Goal: Task Accomplishment & Management: Manage account settings

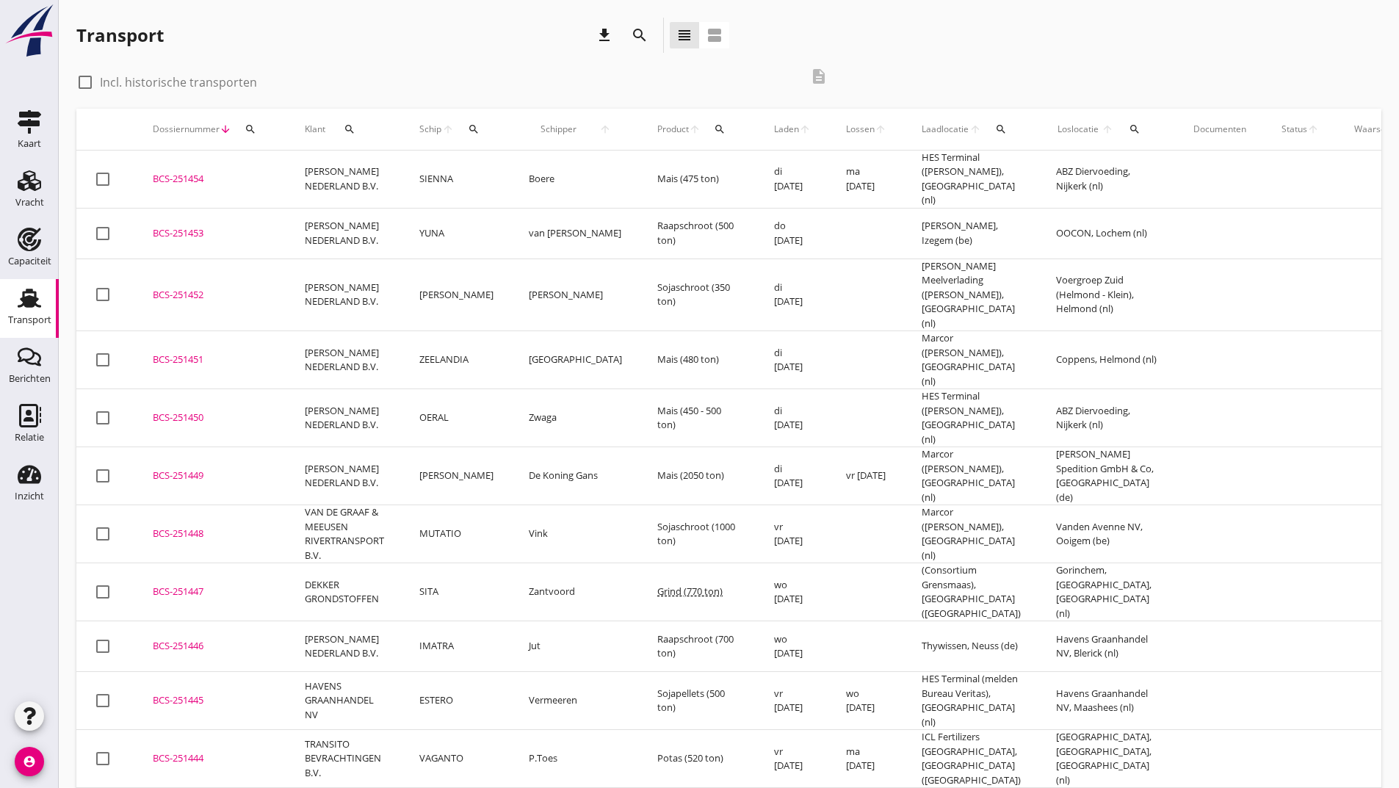
click at [632, 35] on icon "search" at bounding box center [640, 35] width 18 height 18
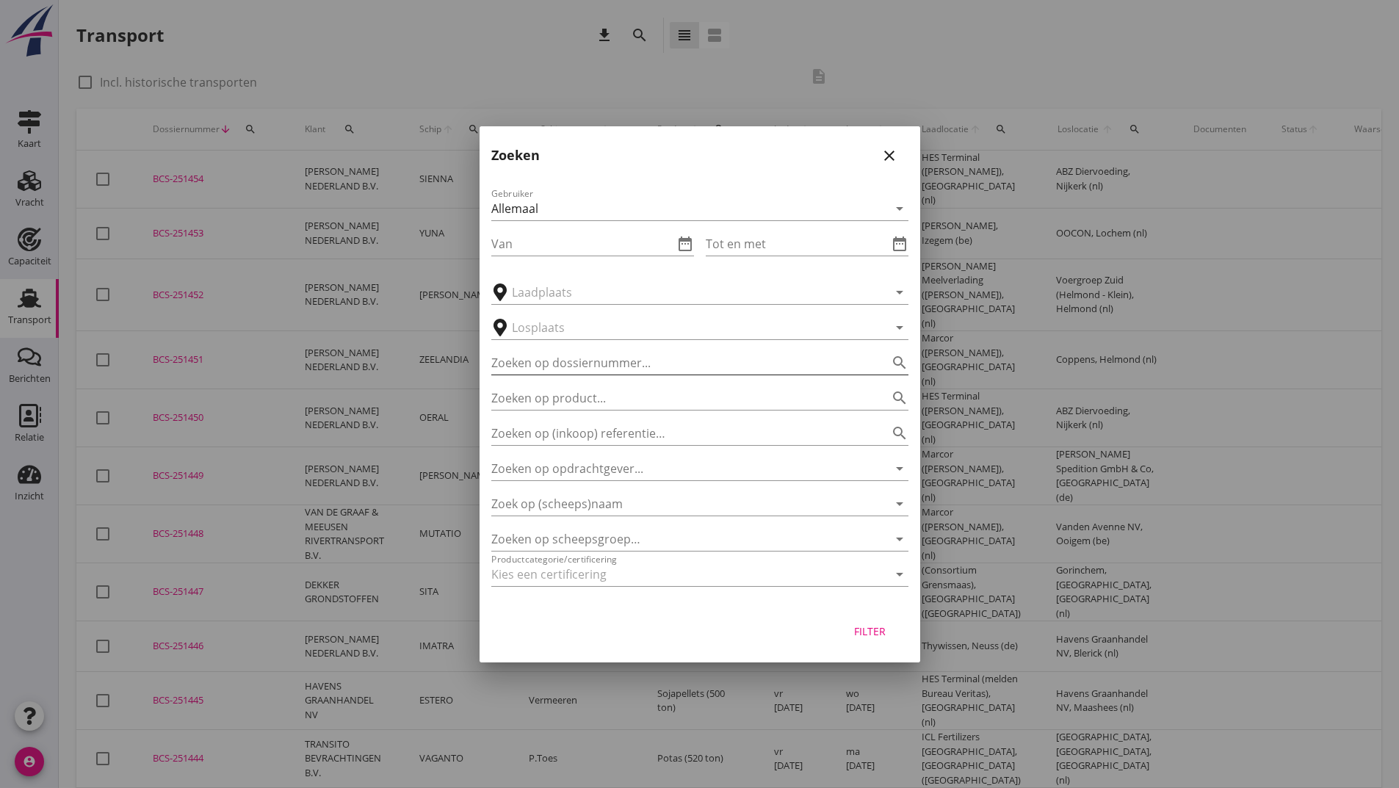
click at [610, 361] on input "Zoeken op dossiernummer..." at bounding box center [679, 362] width 376 height 23
type input "251384"
click at [862, 630] on div "Filter" at bounding box center [870, 630] width 41 height 15
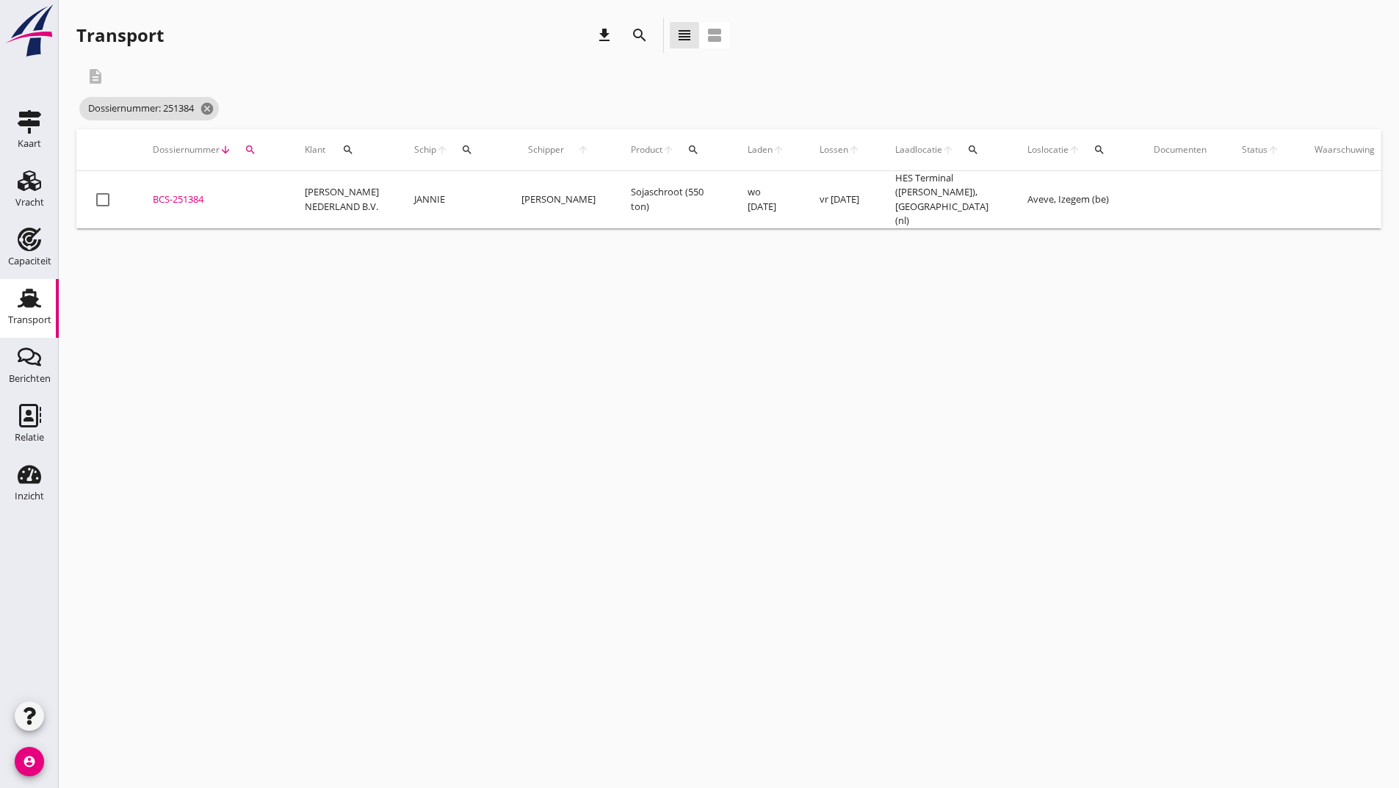
drag, startPoint x: 201, startPoint y: 195, endPoint x: 240, endPoint y: 229, distance: 51.5
click at [201, 196] on div "BCS-251384" at bounding box center [211, 199] width 117 height 15
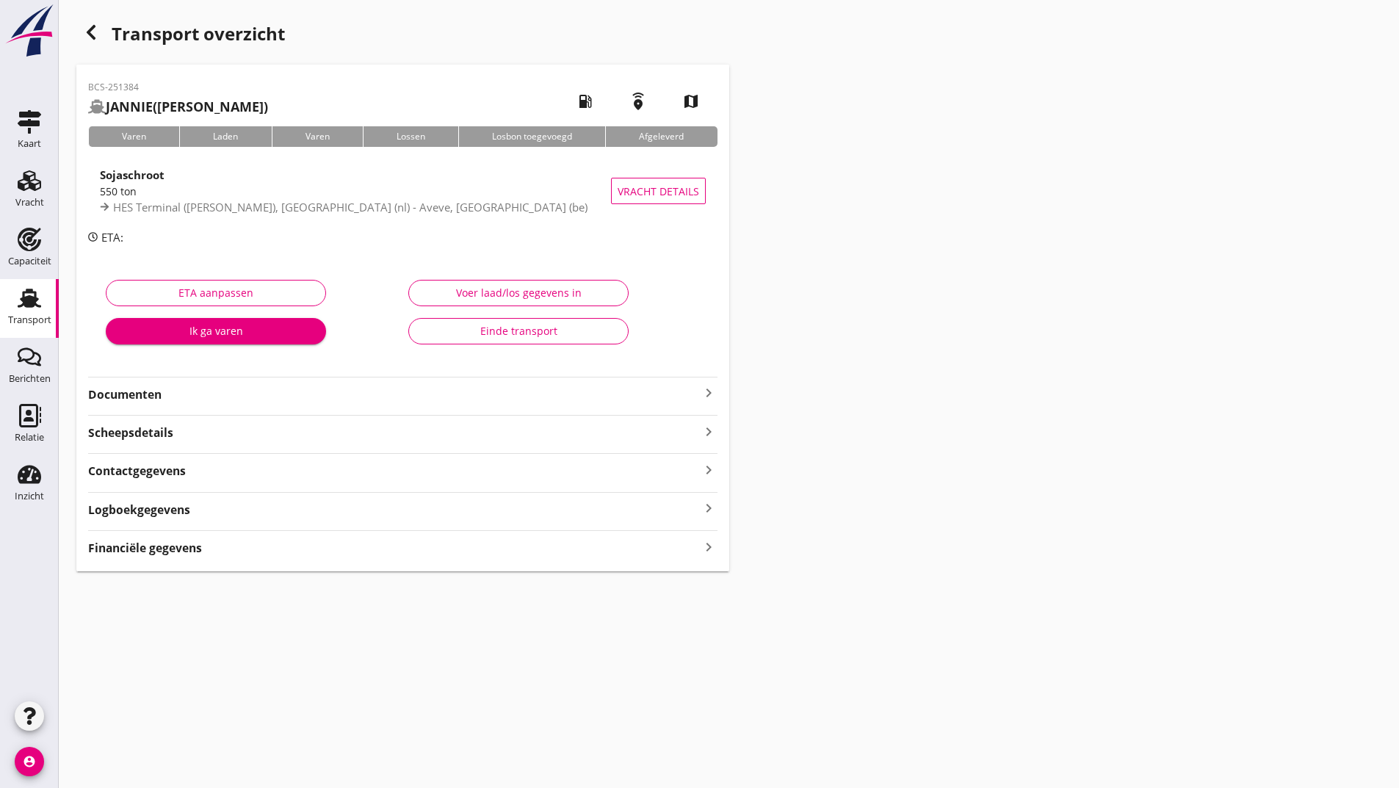
click at [152, 394] on strong "Documenten" at bounding box center [394, 394] width 612 height 17
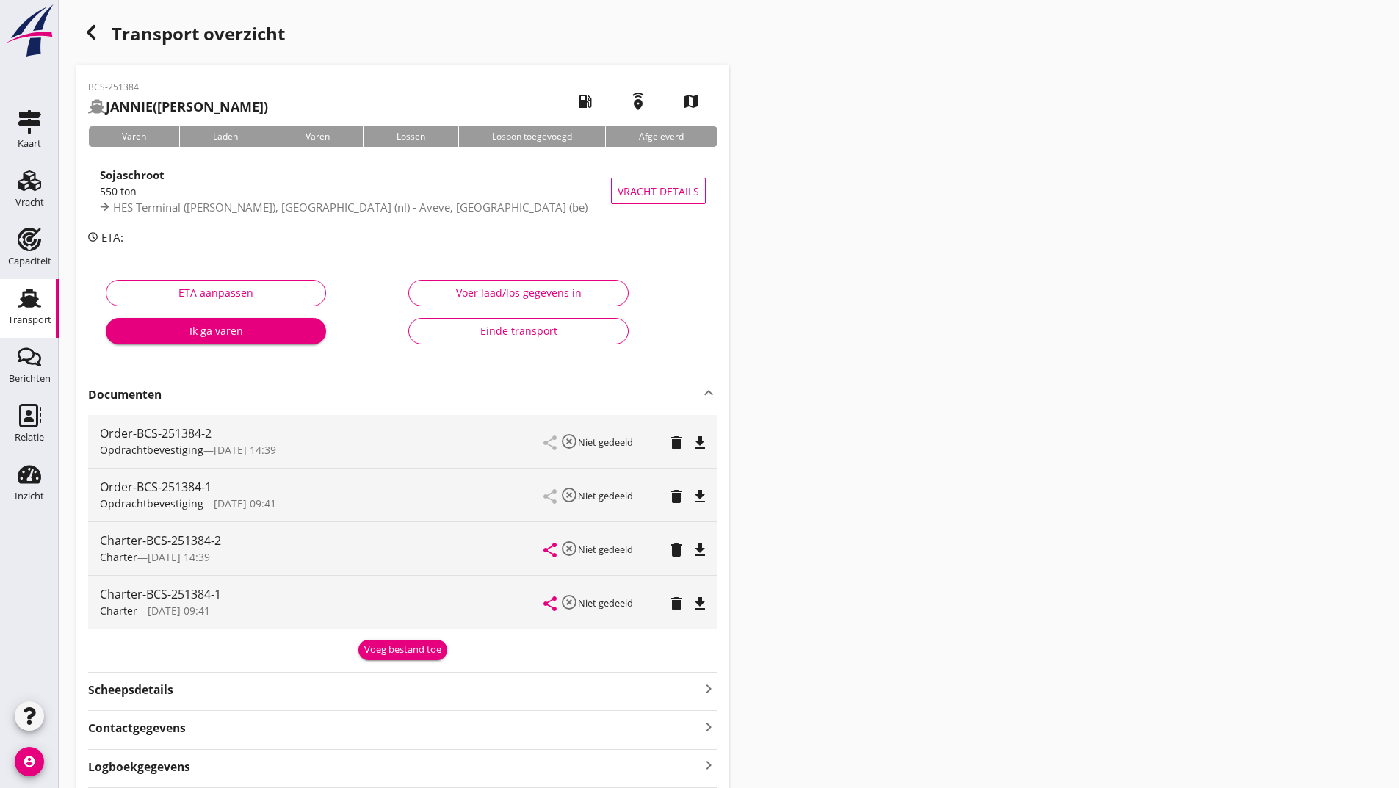
click at [380, 654] on div "Voeg bestand toe" at bounding box center [402, 650] width 77 height 15
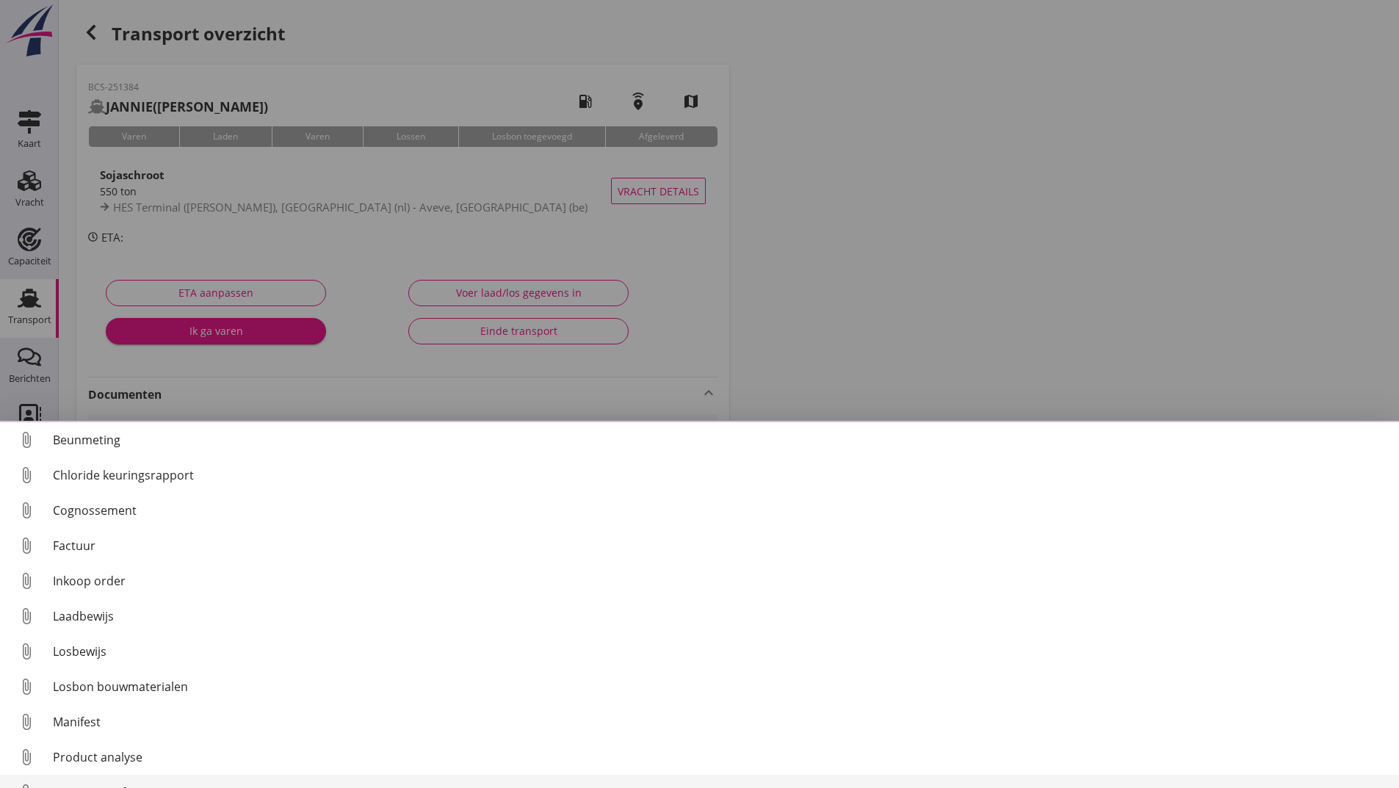
scroll to position [103, 0]
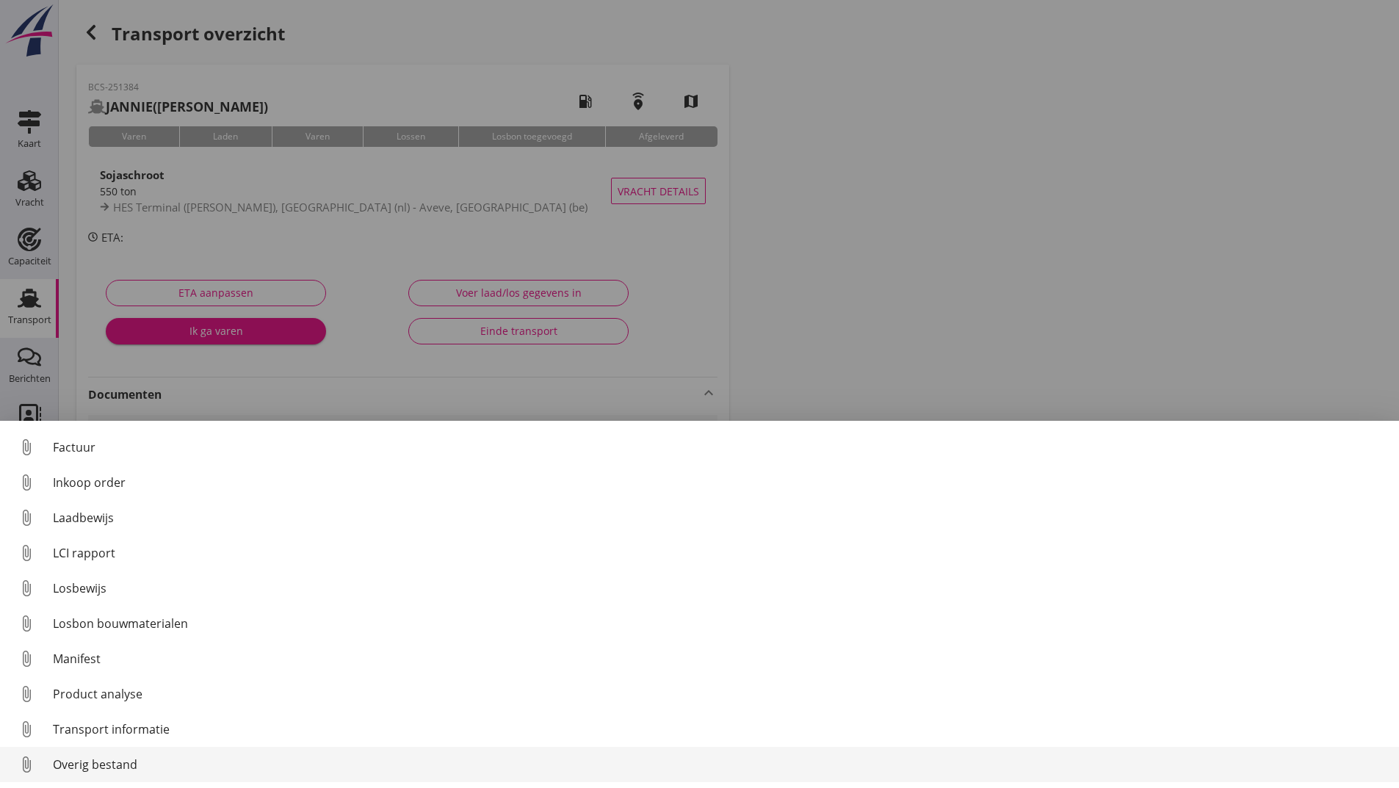
drag, startPoint x: 81, startPoint y: 762, endPoint x: 96, endPoint y: 756, distance: 16.5
click at [94, 757] on div "Overig bestand" at bounding box center [720, 765] width 1334 height 18
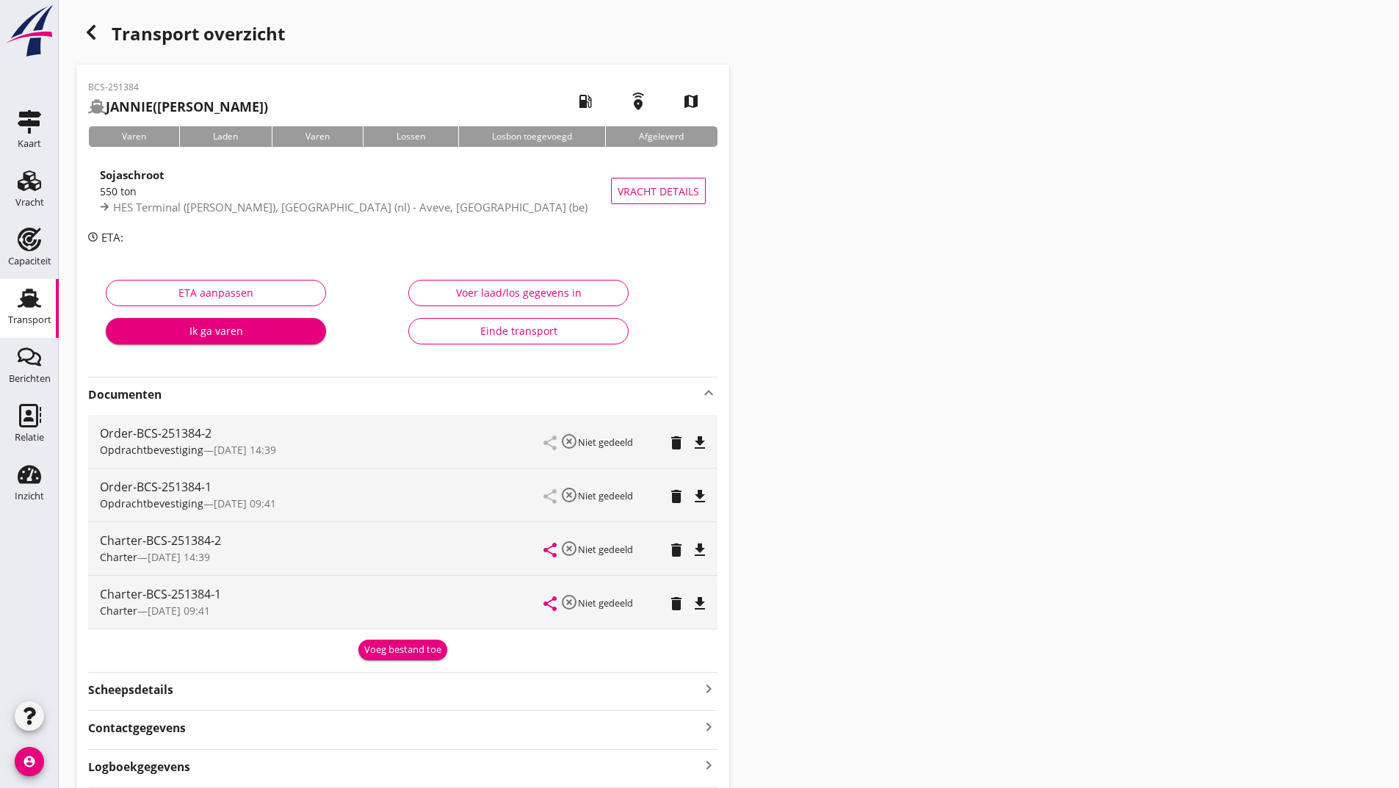
drag, startPoint x: 376, startPoint y: 651, endPoint x: 309, endPoint y: 667, distance: 68.6
click at [372, 652] on div "Voeg bestand toe" at bounding box center [402, 650] width 77 height 15
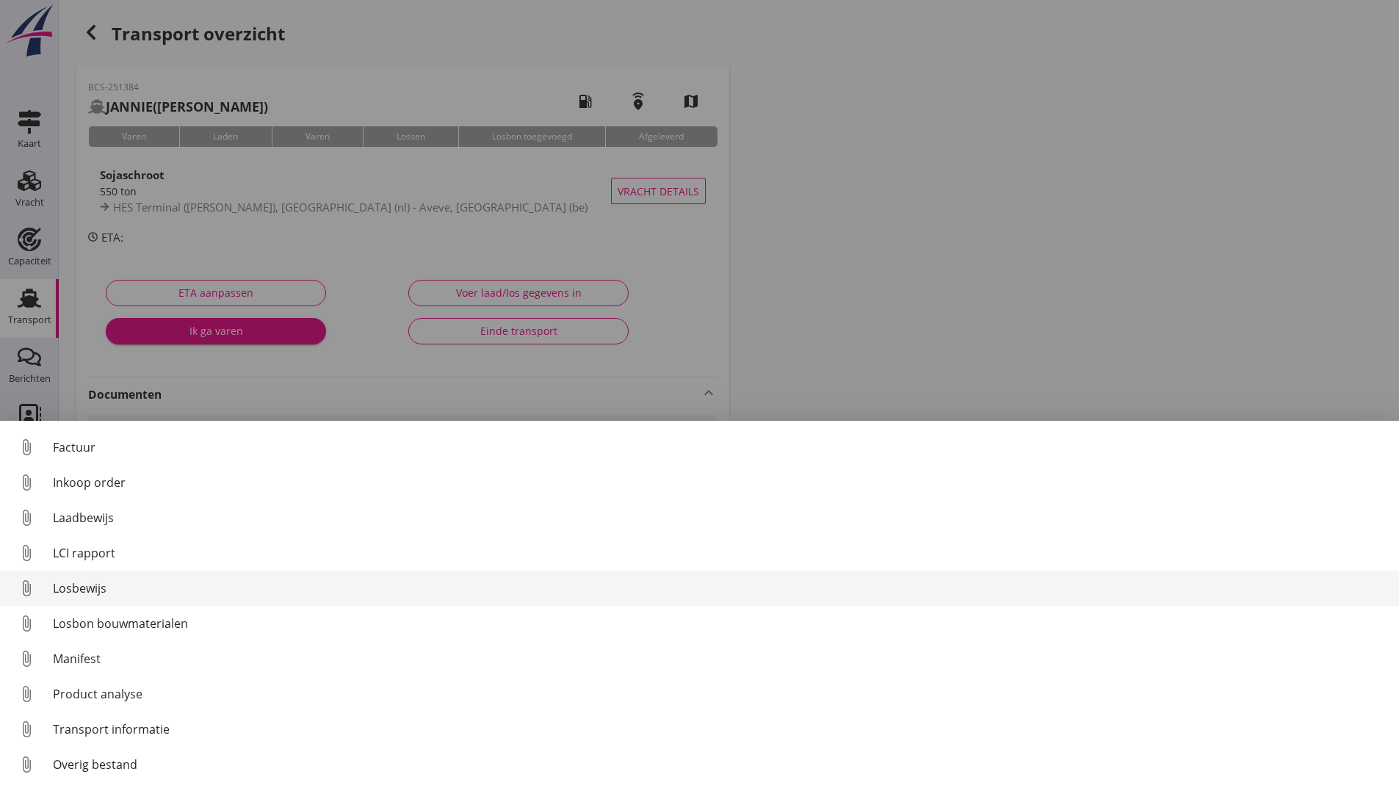
click at [95, 592] on div "Losbewijs" at bounding box center [720, 588] width 1334 height 18
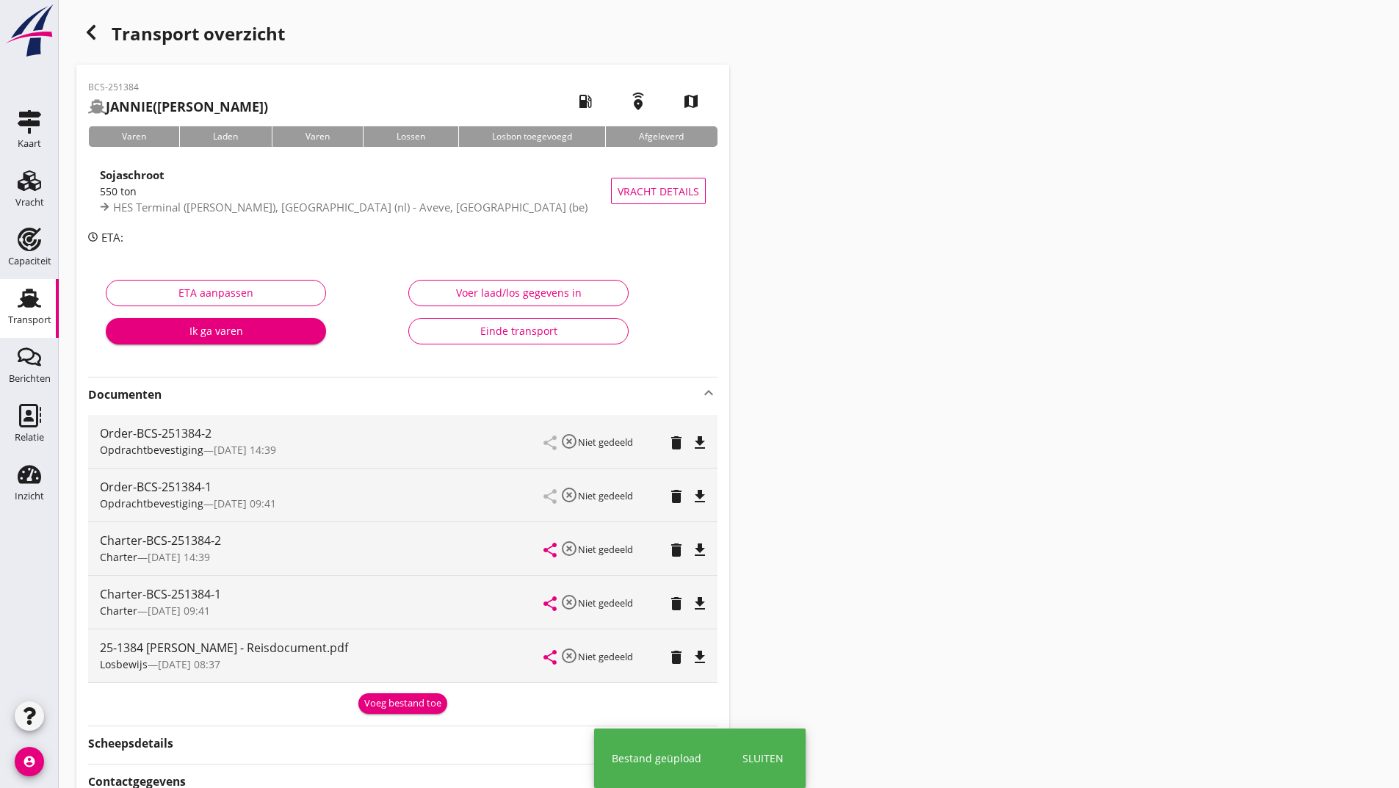
click at [378, 698] on div "Voeg bestand toe" at bounding box center [402, 703] width 77 height 15
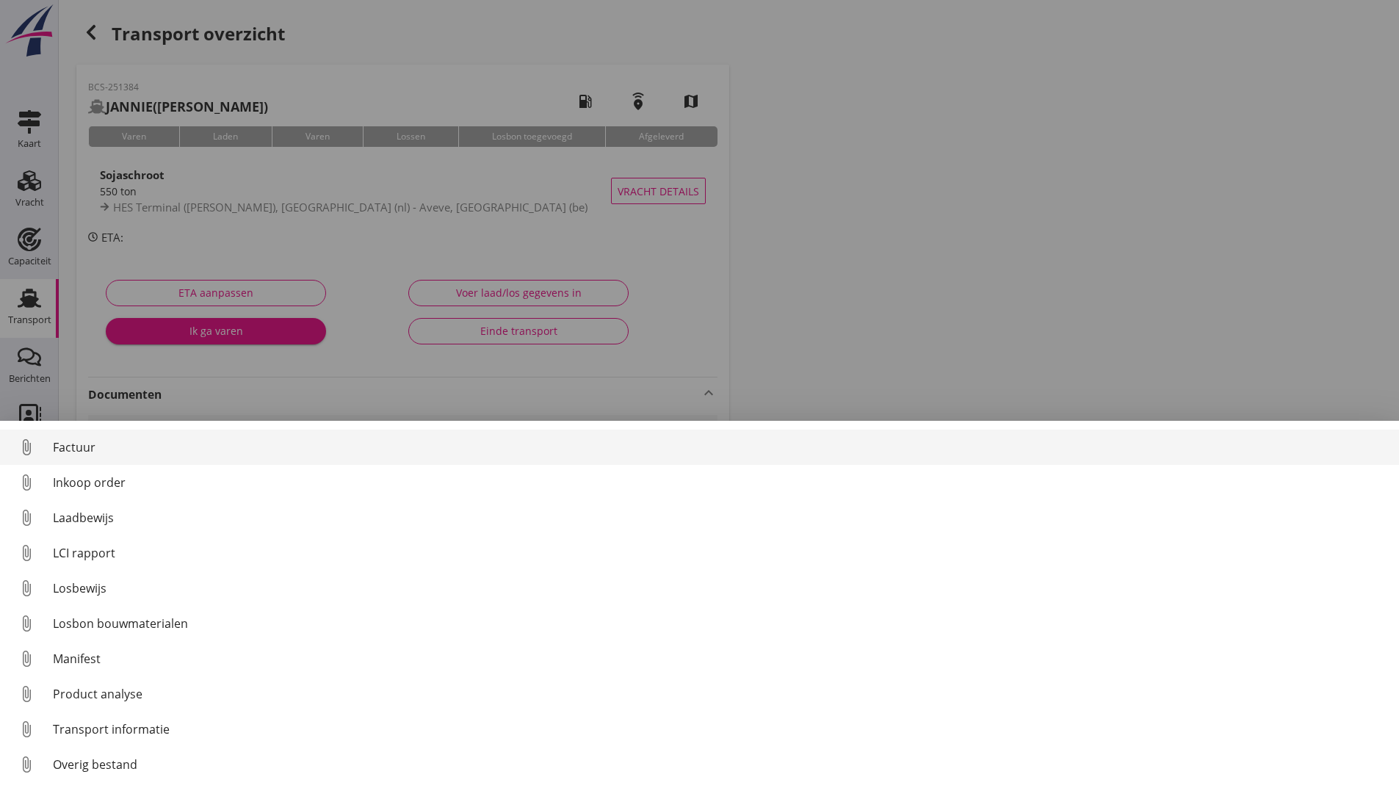
click at [83, 452] on div "Factuur" at bounding box center [720, 447] width 1334 height 18
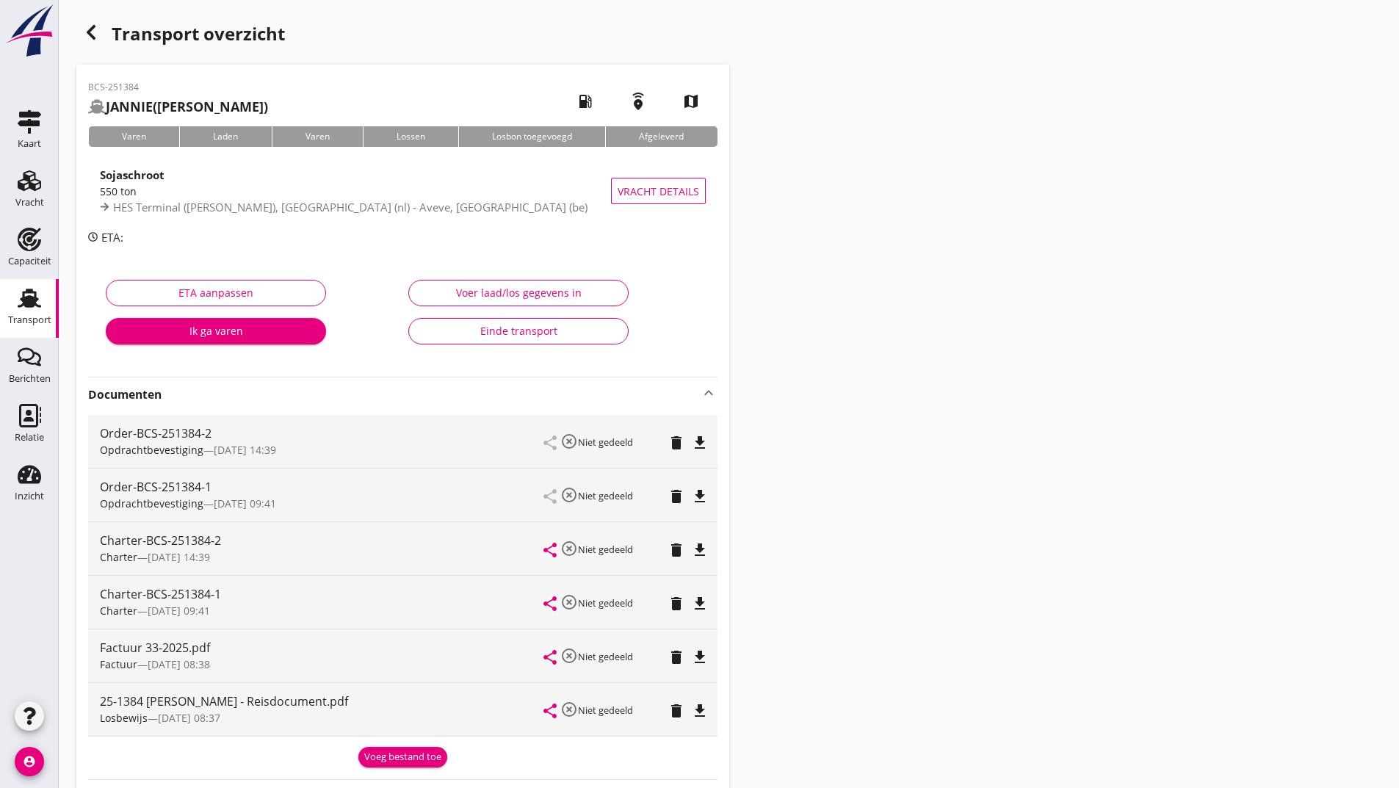
click at [378, 758] on div "Voeg bestand toe" at bounding box center [402, 757] width 77 height 15
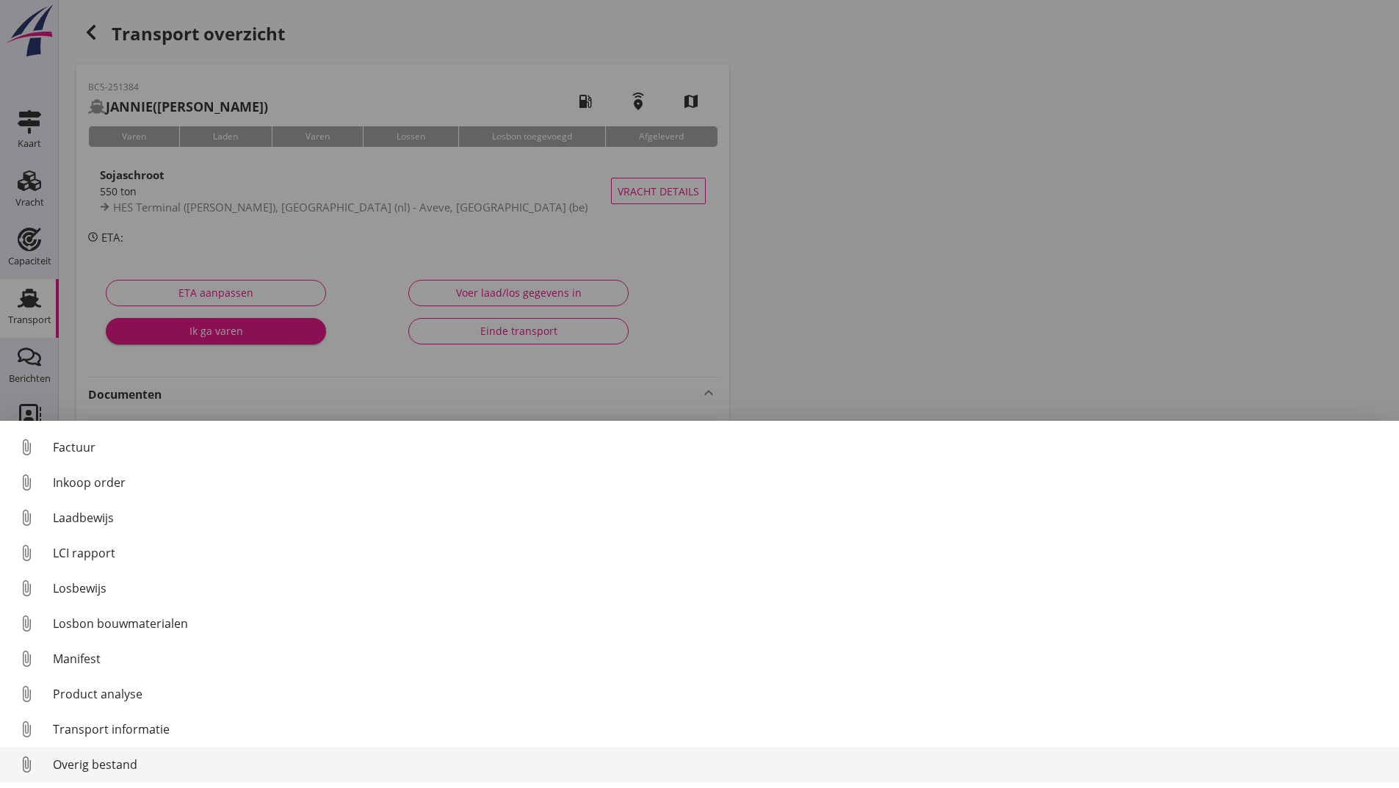
click at [83, 765] on div "Overig bestand" at bounding box center [720, 765] width 1334 height 18
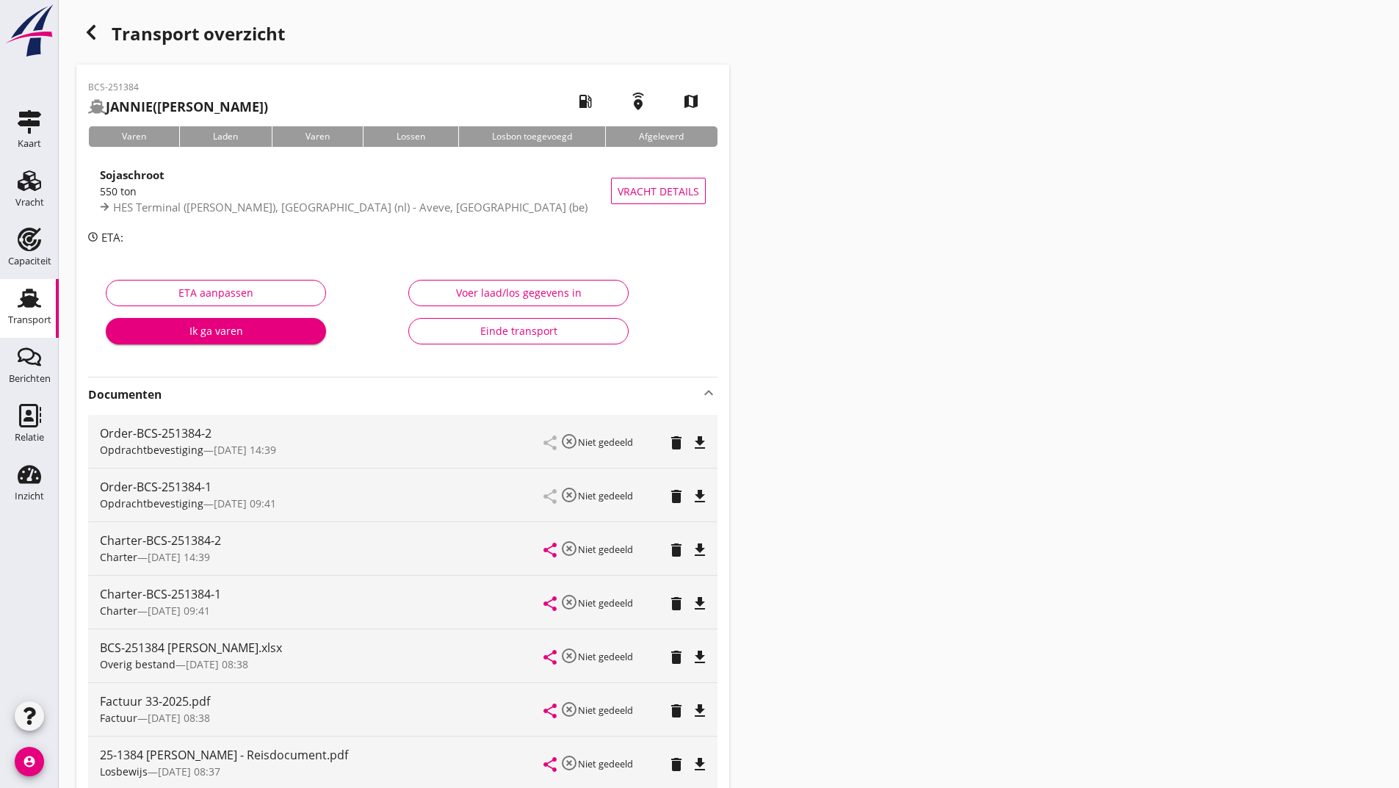
scroll to position [254, 0]
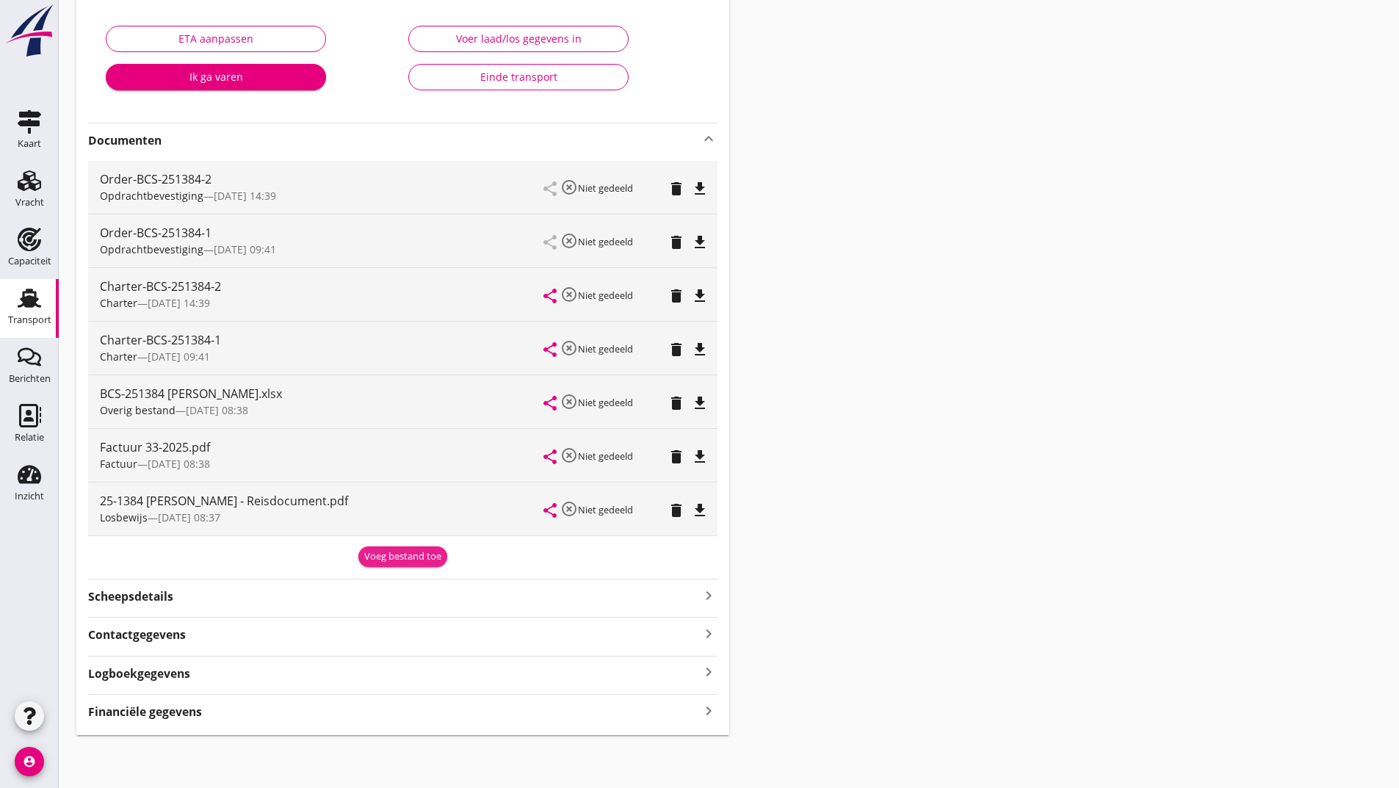
drag, startPoint x: 376, startPoint y: 557, endPoint x: 265, endPoint y: 640, distance: 138.5
click at [371, 560] on div "Voeg bestand toe" at bounding box center [402, 556] width 77 height 15
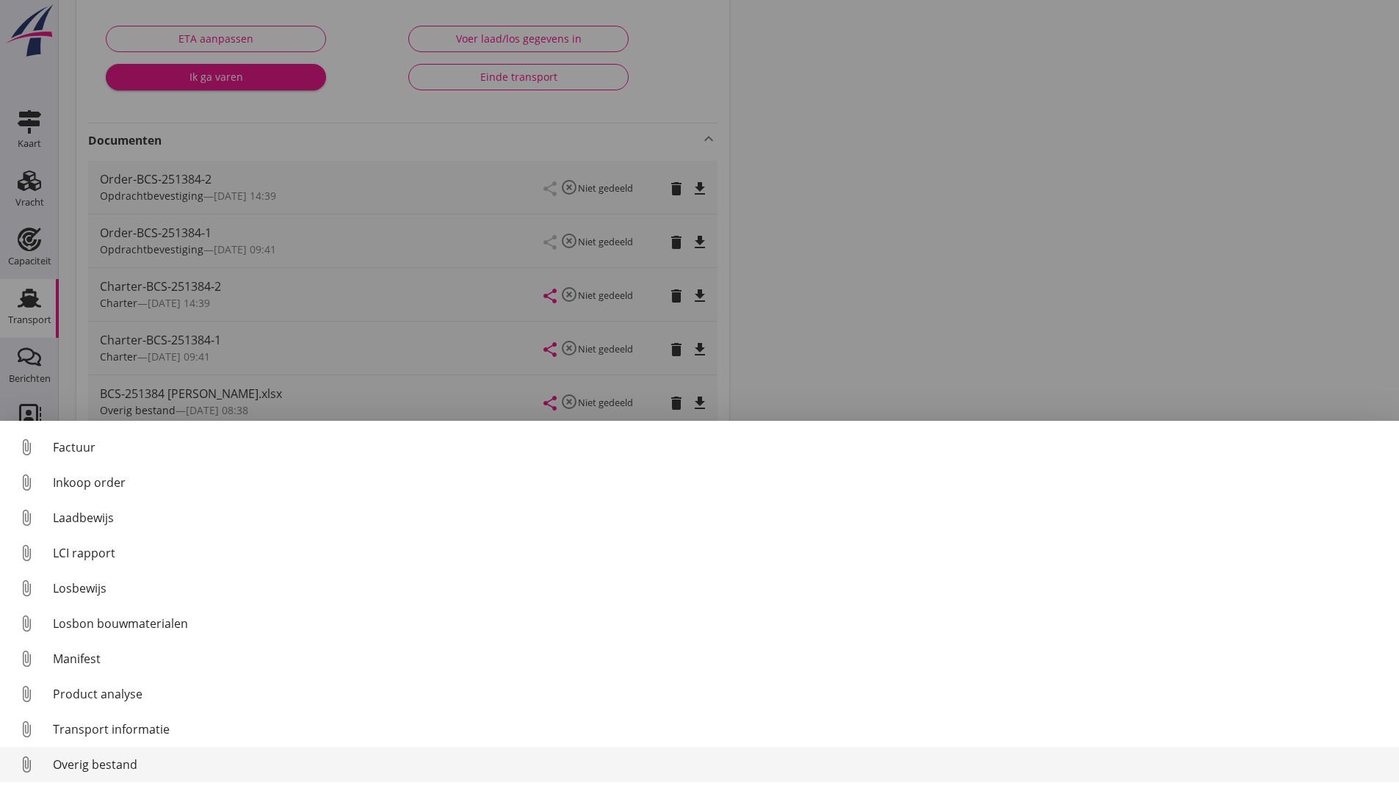
click at [109, 765] on div "Overig bestand" at bounding box center [720, 765] width 1334 height 18
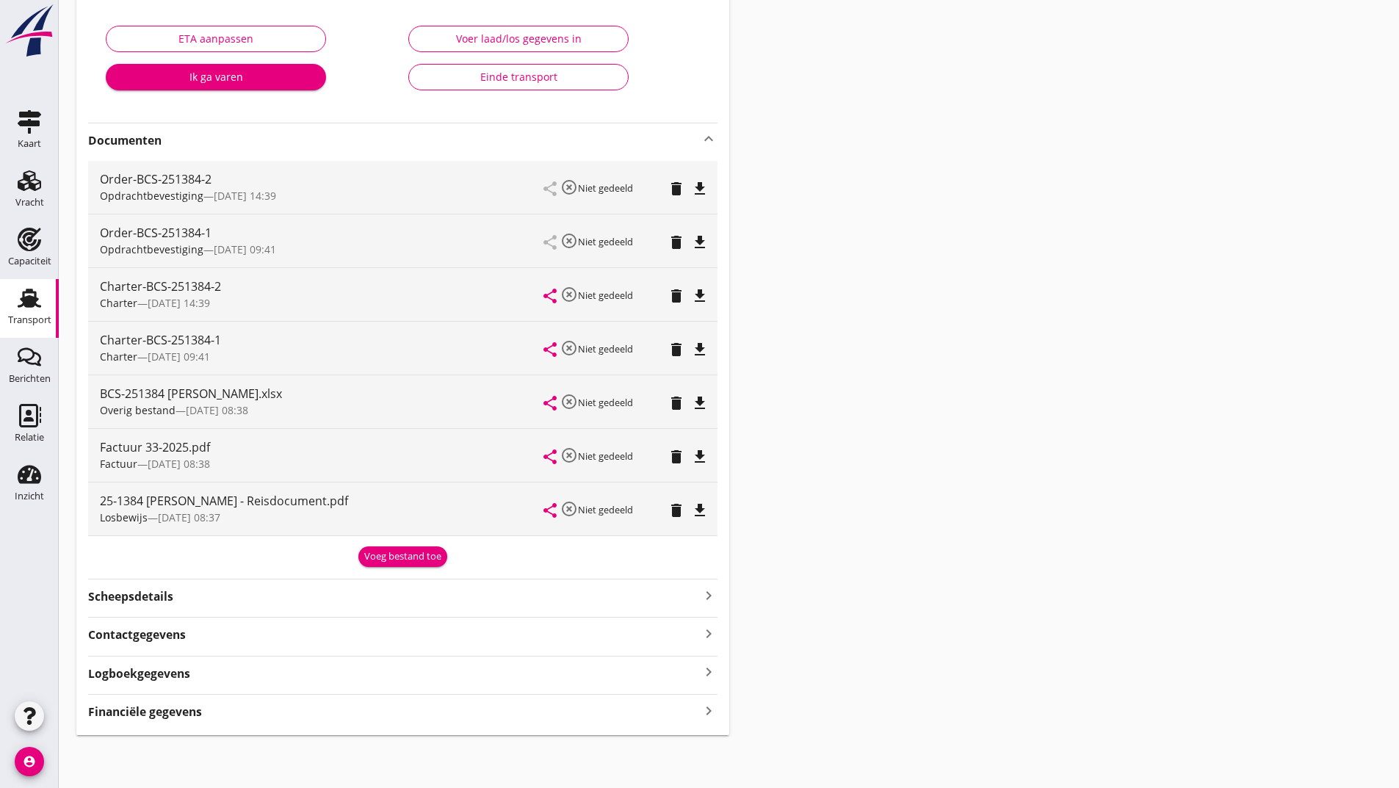
click at [388, 556] on div "Voeg bestand toe" at bounding box center [402, 556] width 77 height 15
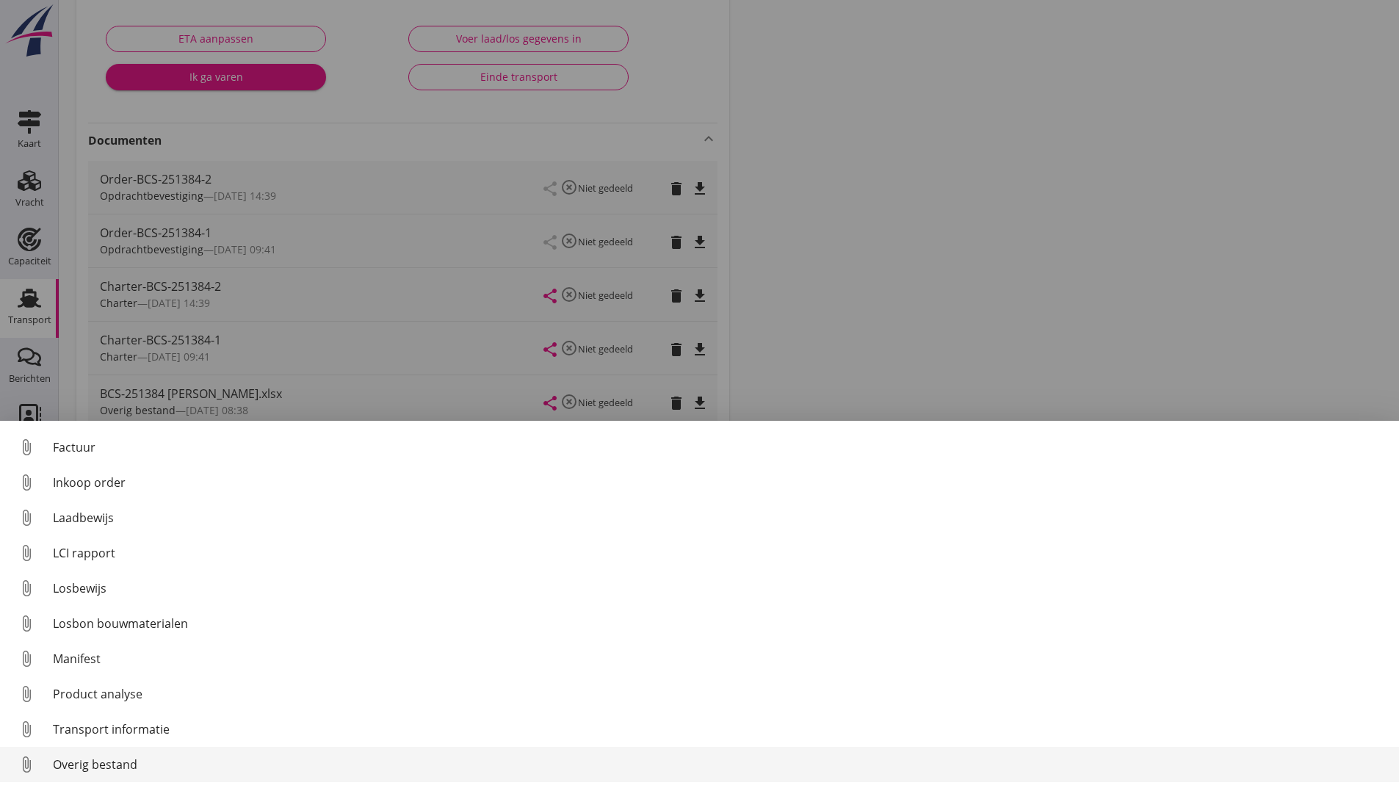
click at [137, 768] on div "Overig bestand" at bounding box center [720, 765] width 1334 height 18
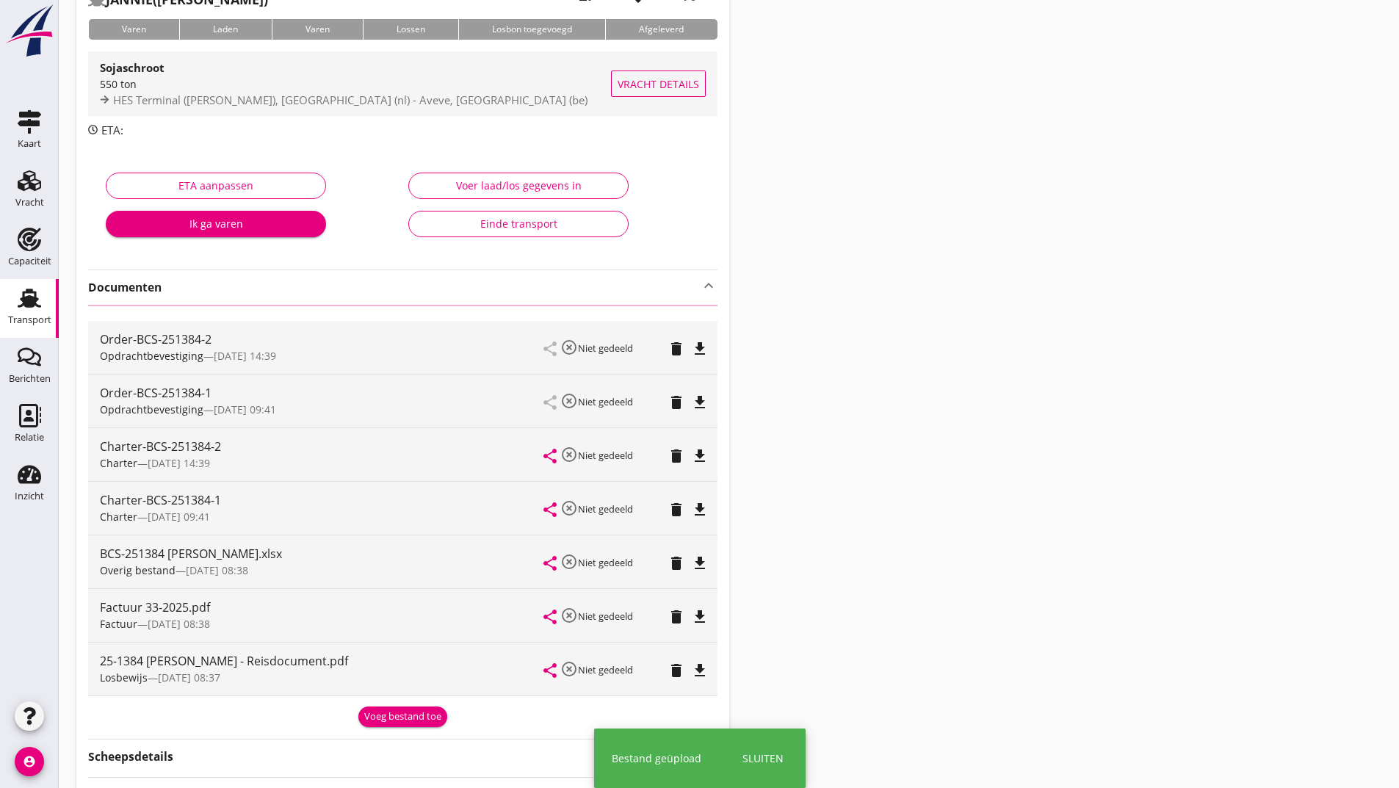
scroll to position [0, 0]
